Goal: Task Accomplishment & Management: Complete application form

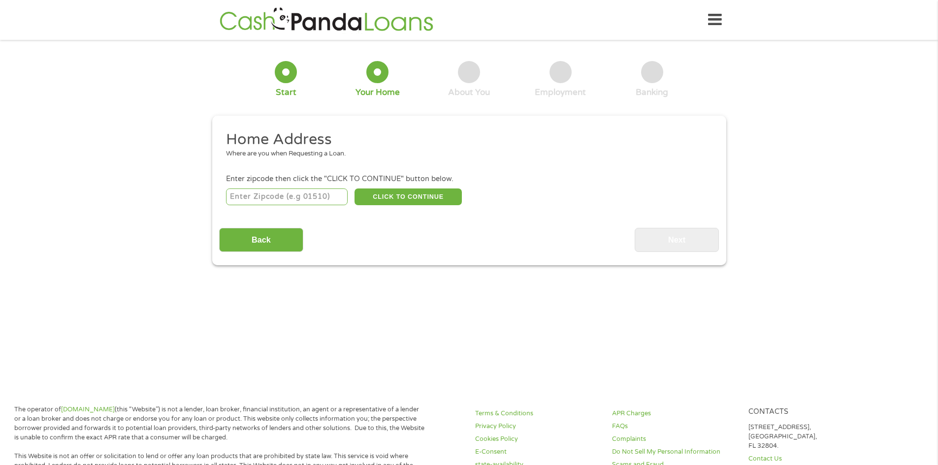
click at [285, 195] on input "number" at bounding box center [287, 197] width 122 height 17
type input "74733"
click at [443, 198] on button "CLICK TO CONTINUE" at bounding box center [408, 197] width 107 height 17
type input "74733"
type input "Colbert"
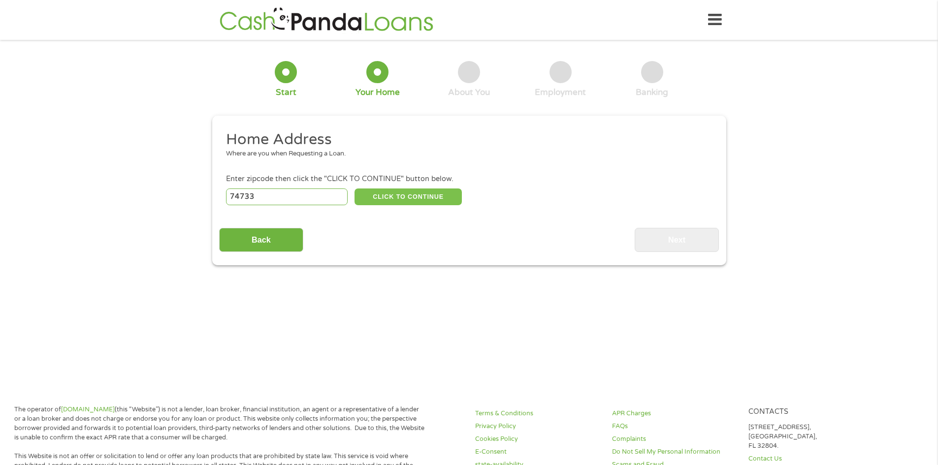
select select "[US_STATE]"
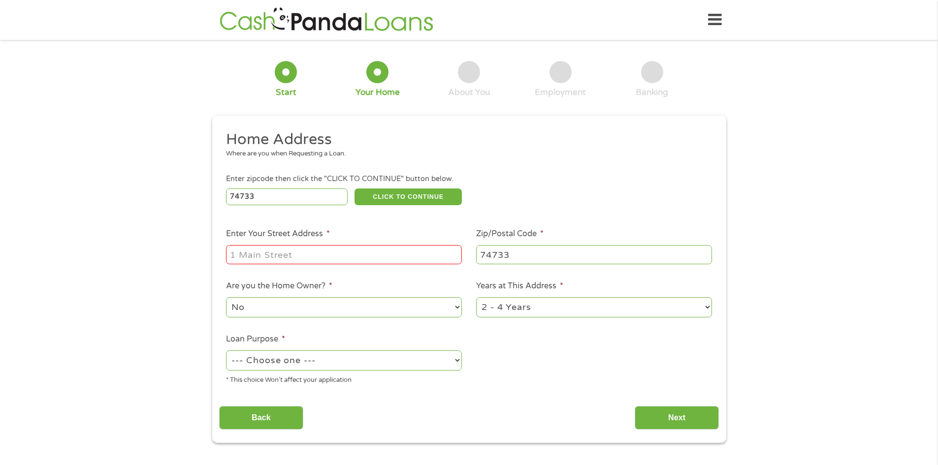
click at [369, 246] on input "Enter Your Street Address *" at bounding box center [344, 254] width 236 height 19
type input "206 W BEECH"
click at [514, 303] on select "1 Year or less 1 - 2 Years 2 - 4 Years Over 4 Years" at bounding box center [594, 308] width 236 height 20
select select "60months"
click at [476, 298] on select "1 Year or less 1 - 2 Years 2 - 4 Years Over 4 Years" at bounding box center [594, 308] width 236 height 20
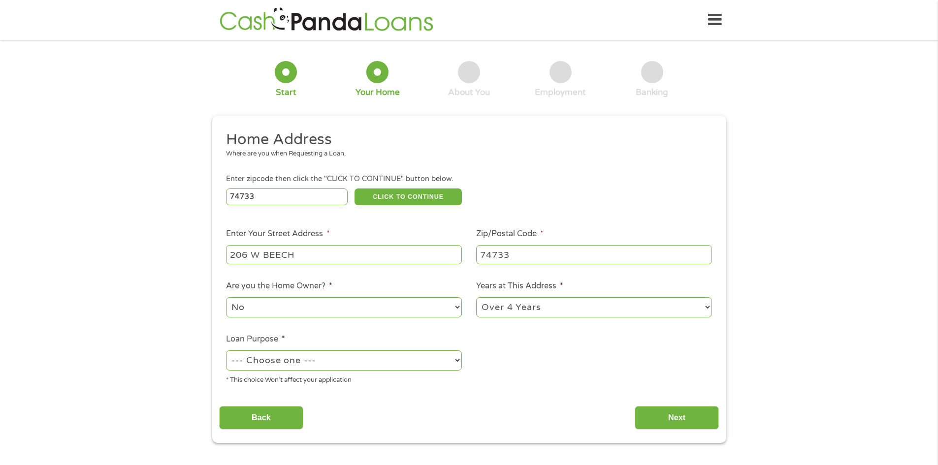
click at [346, 356] on select "--- Choose one --- Pay Bills Debt Consolidation Home Improvement Major Purchase…" at bounding box center [344, 361] width 236 height 20
select select "medicalexpenses"
click at [226, 351] on select "--- Choose one --- Pay Bills Debt Consolidation Home Improvement Major Purchase…" at bounding box center [344, 361] width 236 height 20
click at [290, 306] on select "No Yes" at bounding box center [344, 308] width 236 height 20
select select "yes"
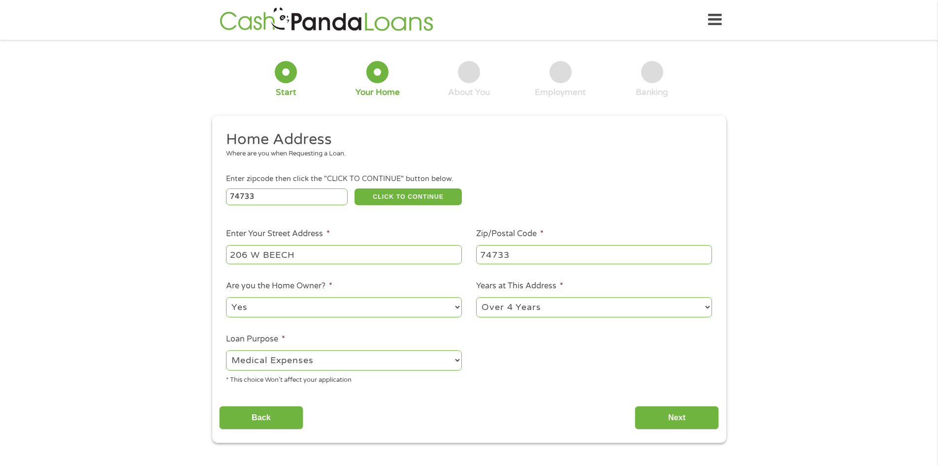
click at [226, 298] on select "No Yes" at bounding box center [344, 308] width 236 height 20
click at [657, 418] on input "Next" at bounding box center [677, 418] width 84 height 24
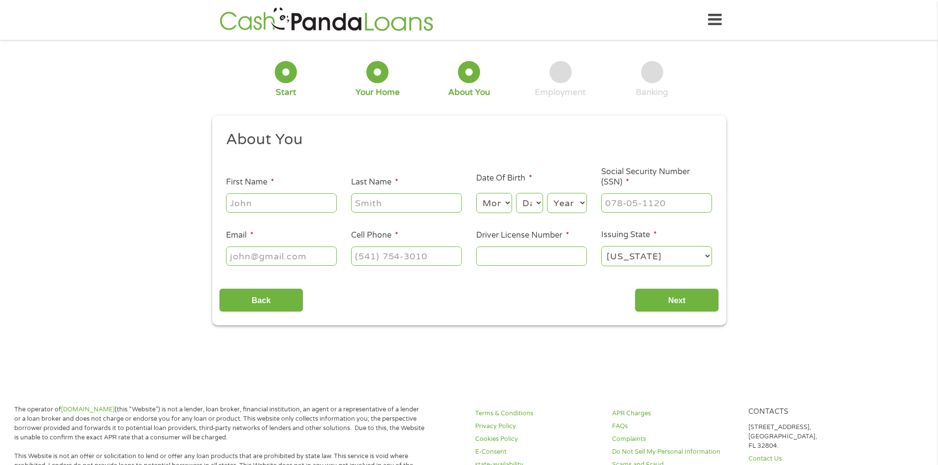
scroll to position [4, 4]
click at [284, 200] on input "First Name *" at bounding box center [281, 203] width 111 height 19
type input "[PERSON_NAME]"
click at [491, 202] on select "Month 1 2 3 4 5 6 7 8 9 10 11 12" at bounding box center [494, 203] width 36 height 20
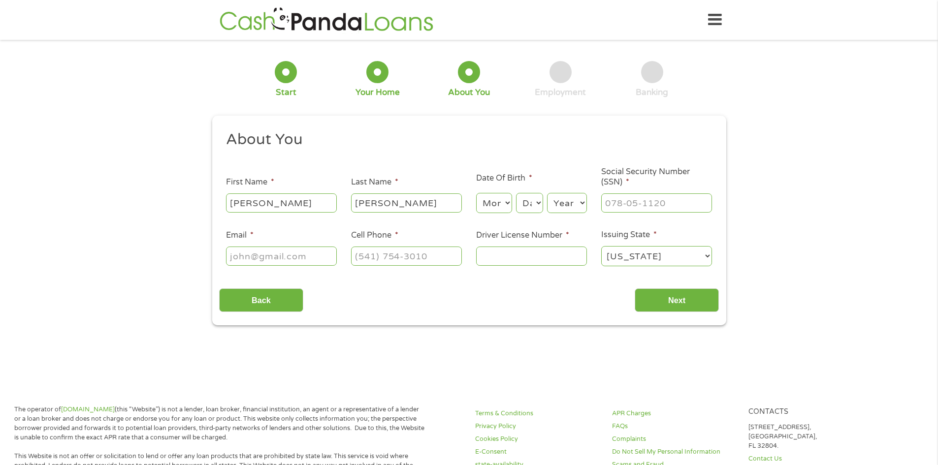
select select "3"
click at [476, 193] on select "Month 1 2 3 4 5 6 7 8 9 10 11 12" at bounding box center [494, 203] width 36 height 20
click at [532, 207] on select "Day 1 2 3 4 5 6 7 8 9 10 11 12 13 14 15 16 17 18 19 20 21 22 23 24 25 26 27 28 …" at bounding box center [529, 203] width 27 height 20
select select "5"
click at [516, 193] on select "Day 1 2 3 4 5 6 7 8 9 10 11 12 13 14 15 16 17 18 19 20 21 22 23 24 25 26 27 28 …" at bounding box center [529, 203] width 27 height 20
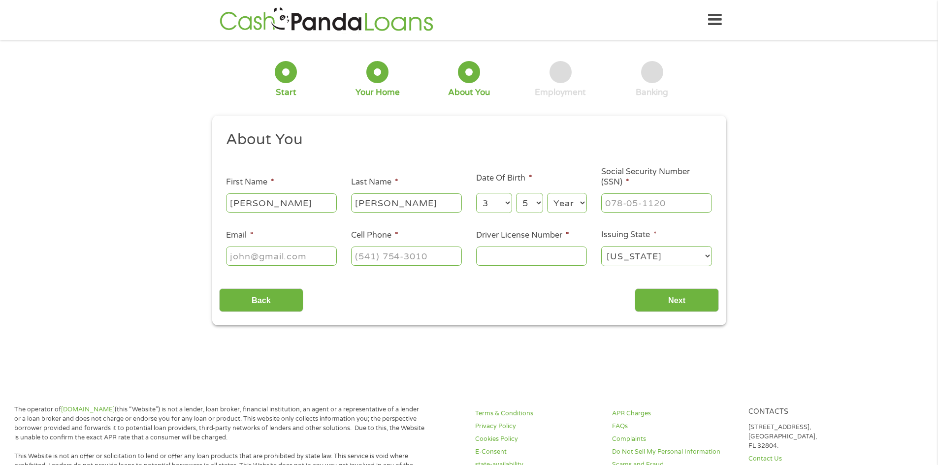
click at [573, 203] on select "Year [DATE] 2006 2005 2004 2003 2002 2001 2000 1999 1998 1997 1996 1995 1994 19…" at bounding box center [567, 203] width 40 height 20
select select "1974"
click at [547, 193] on select "Year [DATE] 2006 2005 2004 2003 2002 2001 2000 1999 1998 1997 1996 1995 1994 19…" at bounding box center [567, 203] width 40 height 20
click at [623, 203] on input "___-__-____" at bounding box center [656, 203] width 111 height 19
type input "450-89-8497"
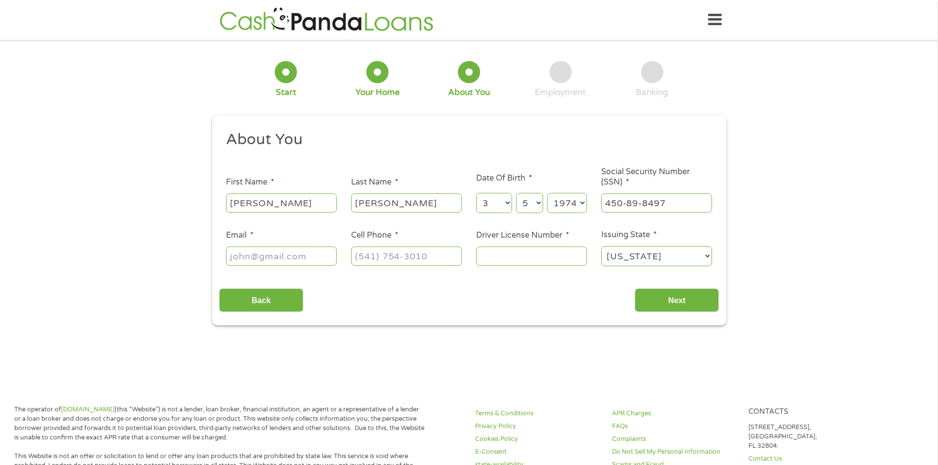
click at [266, 253] on input "Email *" at bounding box center [281, 256] width 111 height 19
type input "[EMAIL_ADDRESS][DOMAIN_NAME]"
type input "[PHONE_NUMBER]"
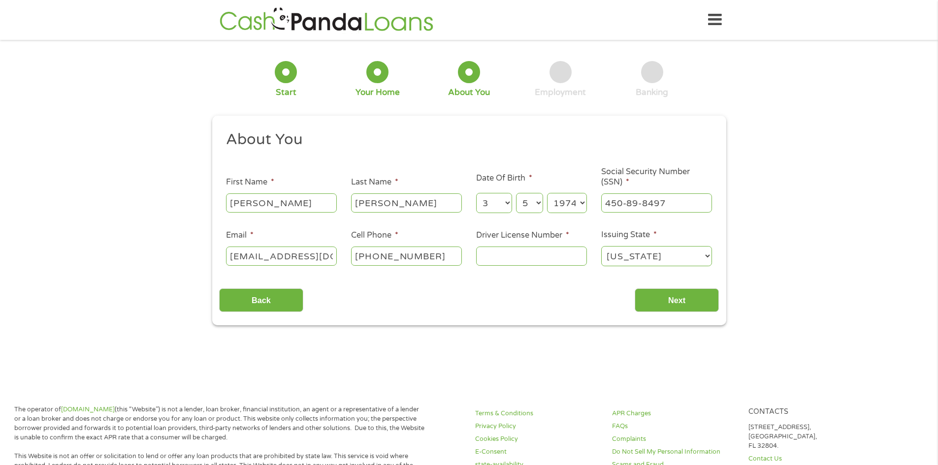
type input "h"
type input "H083722130"
click at [666, 298] on input "Next" at bounding box center [677, 301] width 84 height 24
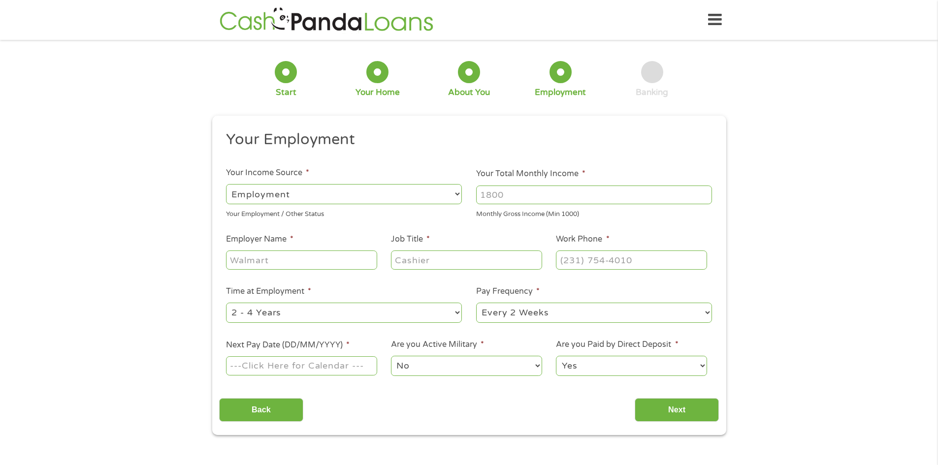
scroll to position [4, 4]
click at [518, 196] on input "Your Total Monthly Income *" at bounding box center [594, 195] width 236 height 19
type input "2980"
click at [308, 256] on input "Employer Name *" at bounding box center [301, 260] width 151 height 19
type input "Best Western [PERSON_NAME] Inn"
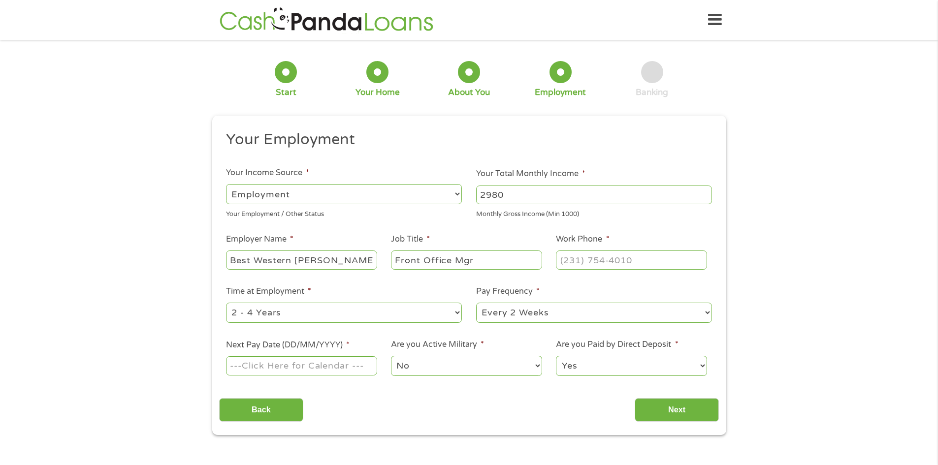
type input "Front Office Mgr"
type input "[PHONE_NUMBER]"
click at [349, 313] on select "--- Choose one --- 1 Year or less 1 - 2 Years 2 - 4 Years Over 4 Years" at bounding box center [344, 313] width 236 height 20
select select "60months"
click at [226, 303] on select "--- Choose one --- 1 Year or less 1 - 2 Years 2 - 4 Years Over 4 Years" at bounding box center [344, 313] width 236 height 20
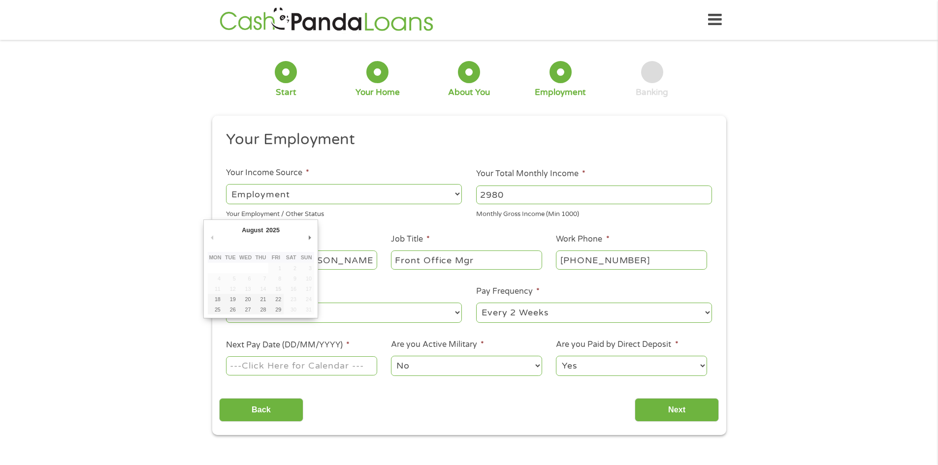
click at [284, 364] on input "Next Pay Date (DD/MM/YYYY) *" at bounding box center [301, 366] width 151 height 19
type input "[DATE]"
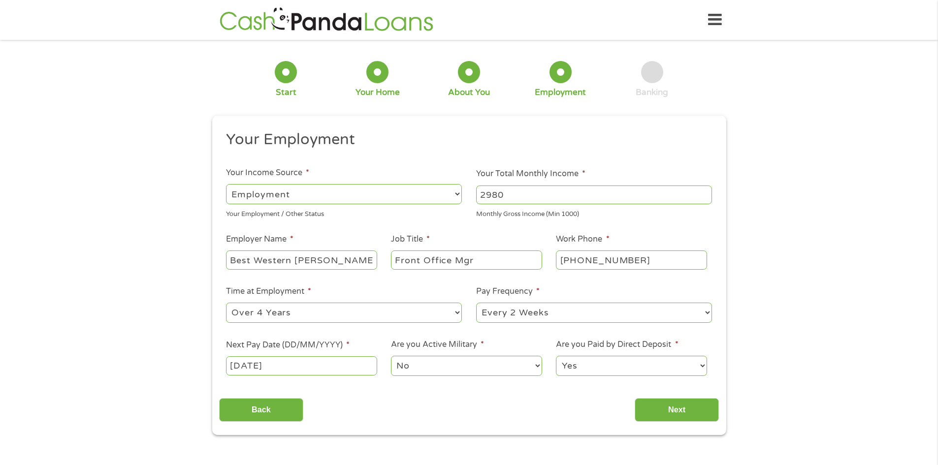
click at [668, 364] on select "Yes No" at bounding box center [631, 366] width 151 height 20
select select "0"
click at [556, 356] on select "Yes No" at bounding box center [631, 366] width 151 height 20
click at [663, 407] on input "Next" at bounding box center [677, 410] width 84 height 24
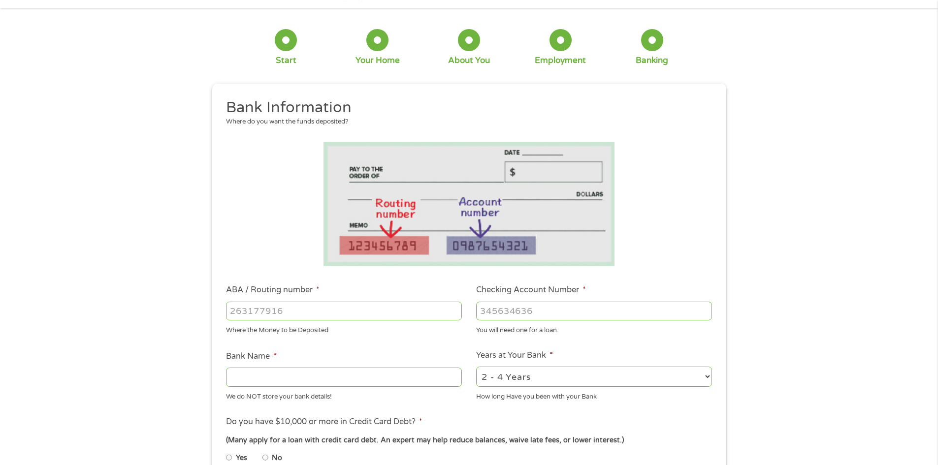
scroll to position [49, 0]
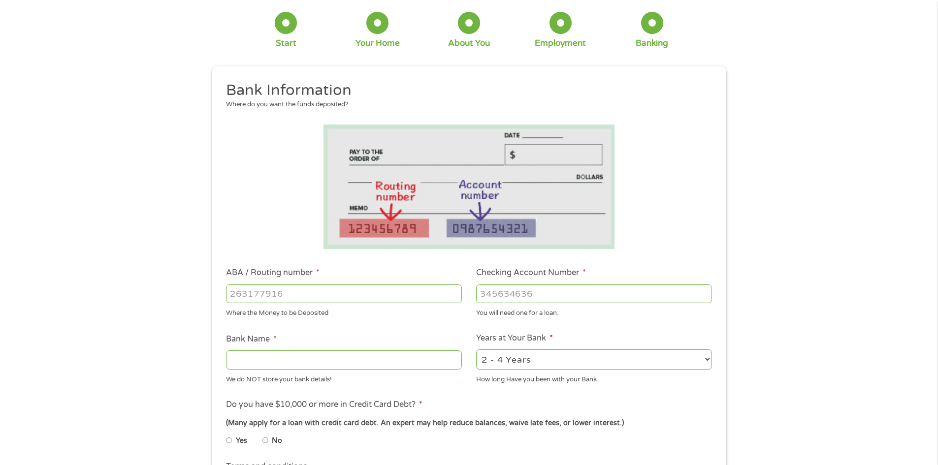
click at [308, 288] on input "ABA / Routing number *" at bounding box center [344, 294] width 236 height 19
click at [290, 359] on input "Bank Name *" at bounding box center [344, 360] width 236 height 19
type input "bancorp"
click at [369, 298] on input "ABA / Routing number *" at bounding box center [344, 294] width 236 height 19
type input "031101279"
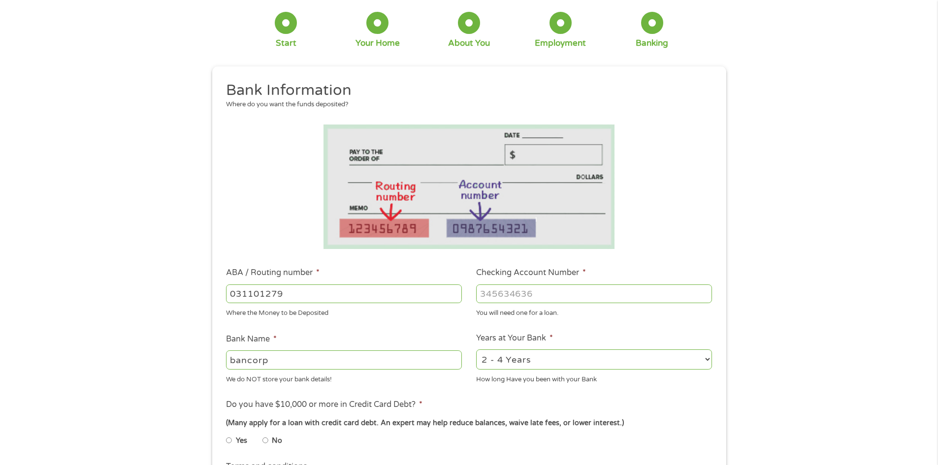
type input "THE BANCORP BANK"
type input "031101279"
click at [520, 297] on input "Checking Account Number *" at bounding box center [594, 294] width 236 height 19
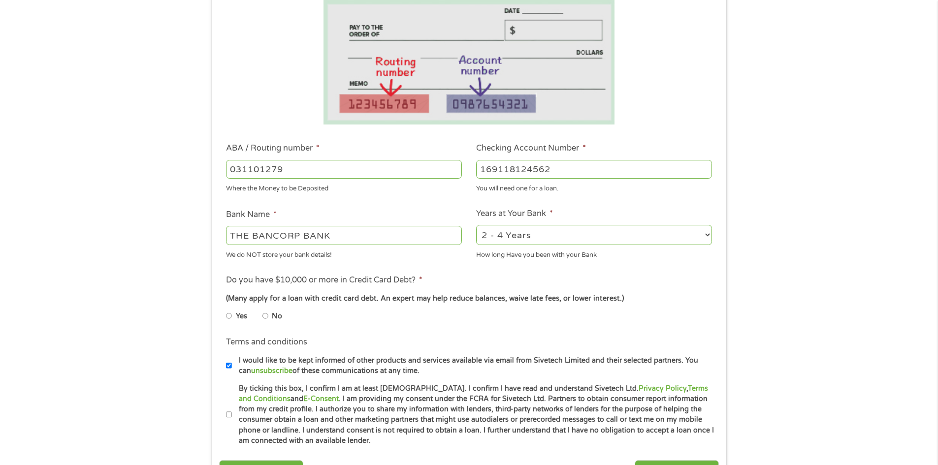
scroll to position [246, 0]
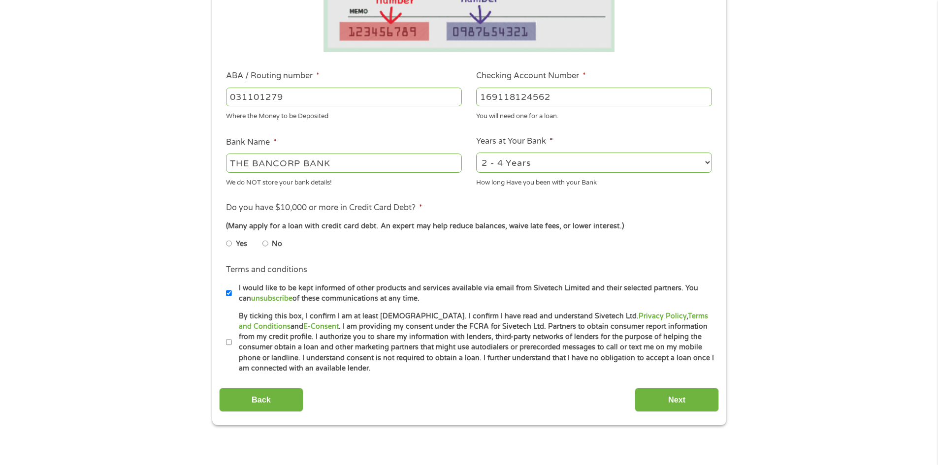
type input "169118124562"
click at [522, 158] on select "2 - 4 Years 6 - 12 Months 1 - 2 Years Over 4 Years" at bounding box center [594, 163] width 236 height 20
click at [271, 243] on li "No" at bounding box center [280, 243] width 35 height 19
click at [266, 242] on input "No" at bounding box center [266, 244] width 6 height 16
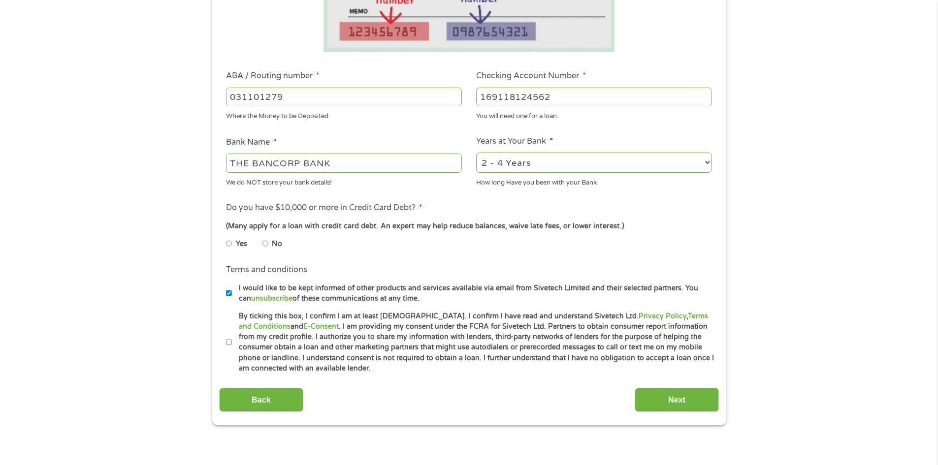
radio input "true"
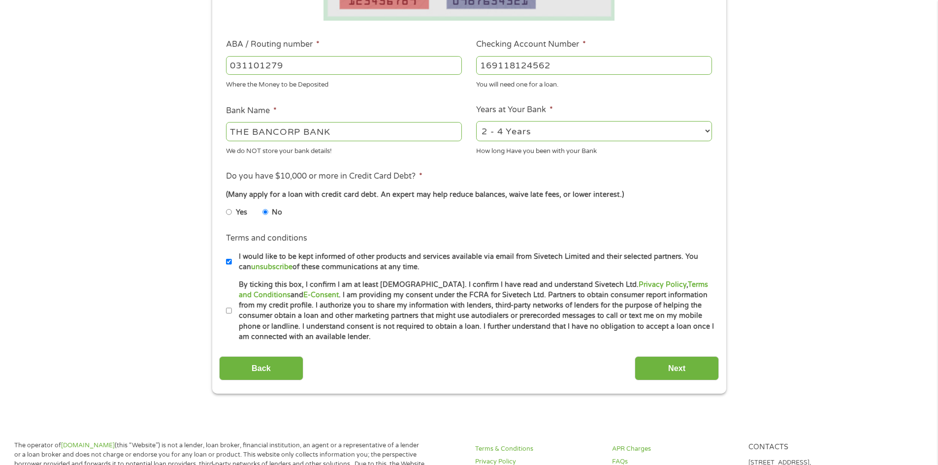
scroll to position [296, 0]
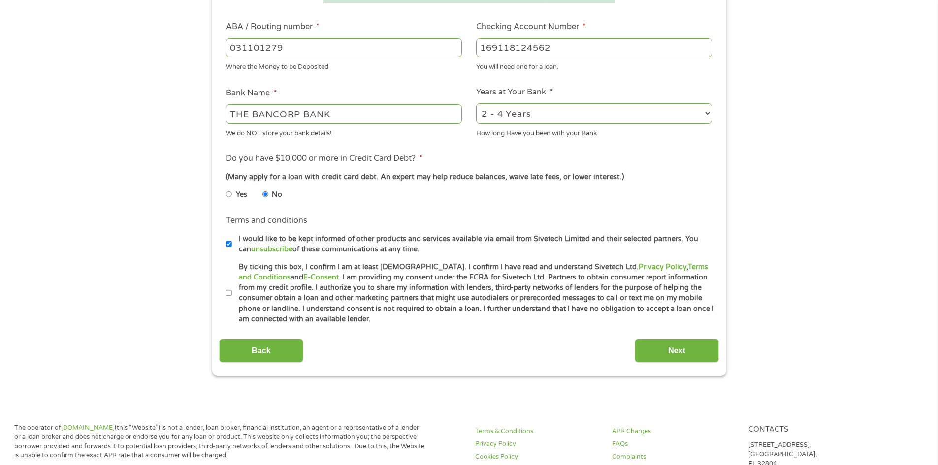
click at [228, 290] on input "By ticking this box, I confirm I am at least [DEMOGRAPHIC_DATA]. I confirm I ha…" at bounding box center [229, 294] width 6 height 16
checkbox input "true"
click at [666, 350] on input "Next" at bounding box center [677, 351] width 84 height 24
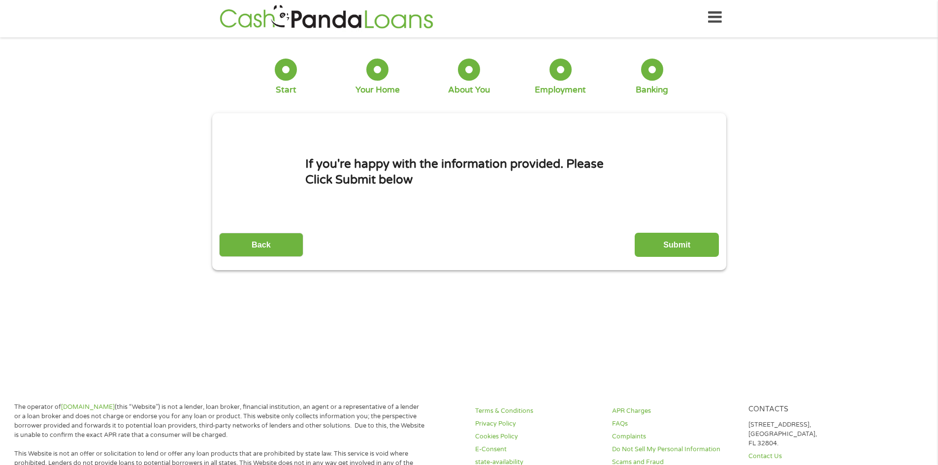
scroll to position [0, 0]
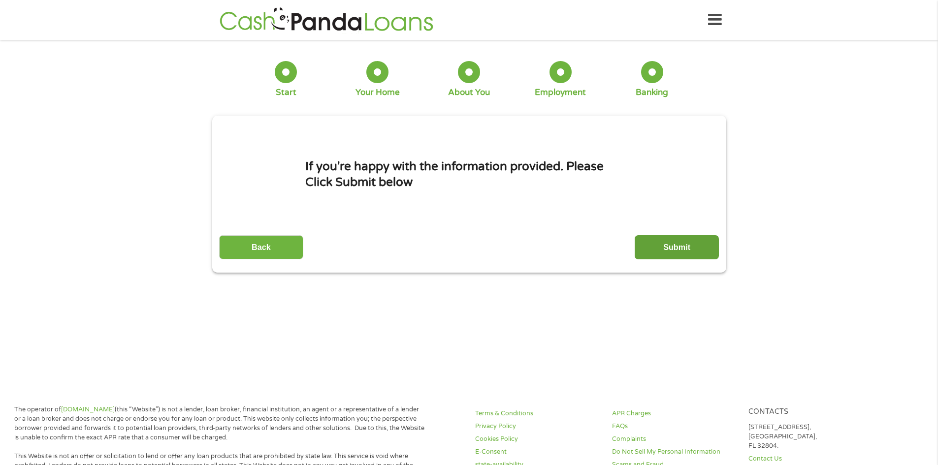
click at [671, 241] on input "Submit" at bounding box center [677, 247] width 84 height 24
